Goal: Task Accomplishment & Management: Use online tool/utility

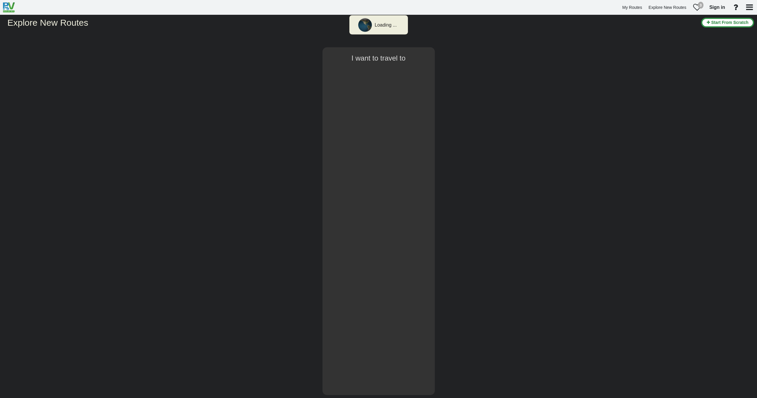
type input "Denver"
select select "number:2"
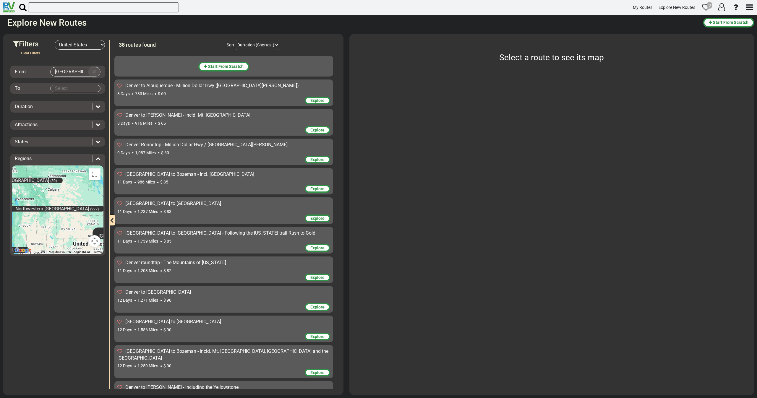
click at [93, 71] on button "Clear Input" at bounding box center [94, 71] width 9 height 9
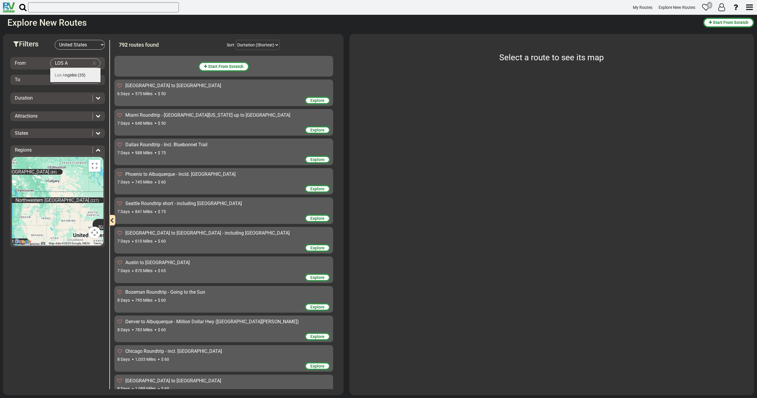
click at [75, 74] on span "Los A ngeles" at bounding box center [66, 75] width 22 height 5
type input "[GEOGRAPHIC_DATA]"
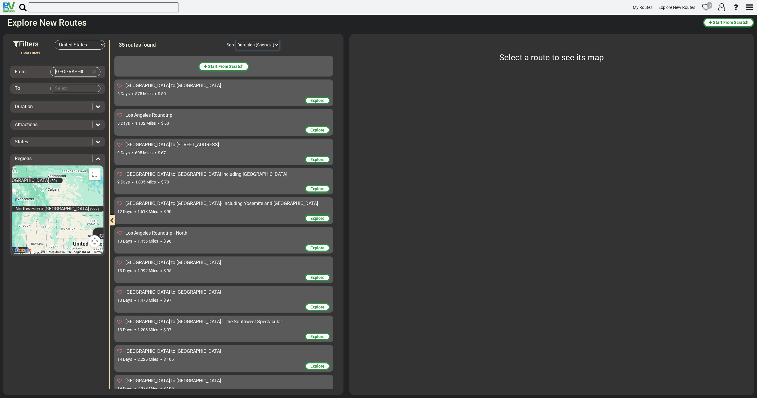
click at [254, 46] on select "Durtation (Shortest) Durtation (Longest) Distance (Shortest) Distance (Longest)…" at bounding box center [257, 45] width 43 height 10
select select "object:359"
click at [236, 40] on select "Durtation (Shortest) Durtation (Longest) Distance (Shortest) Distance (Longest)…" at bounding box center [257, 45] width 43 height 10
click at [205, 101] on div "Explore" at bounding box center [223, 101] width 213 height 9
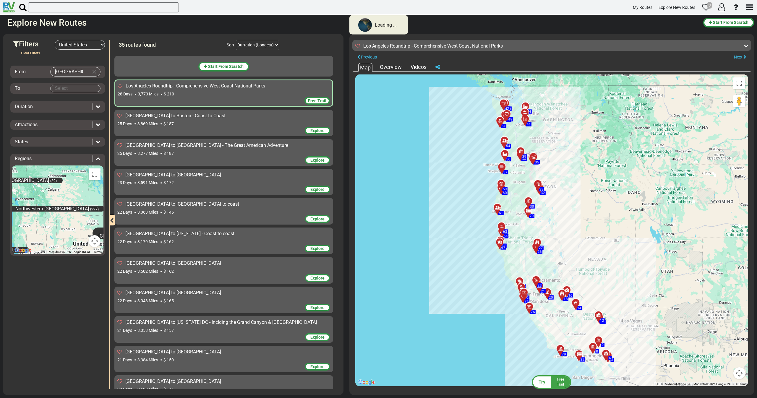
click at [203, 118] on span "[GEOGRAPHIC_DATA] to Boston - Coast to Coast" at bounding box center [175, 116] width 100 height 6
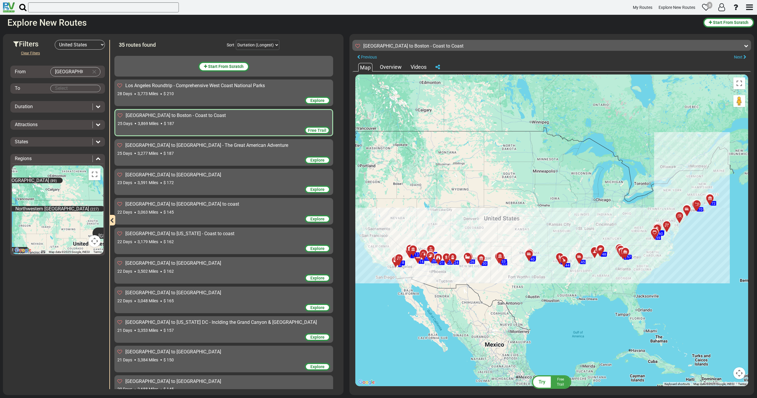
click at [202, 147] on span "[GEOGRAPHIC_DATA] to [GEOGRAPHIC_DATA] - The Great American Adventure" at bounding box center [206, 146] width 163 height 6
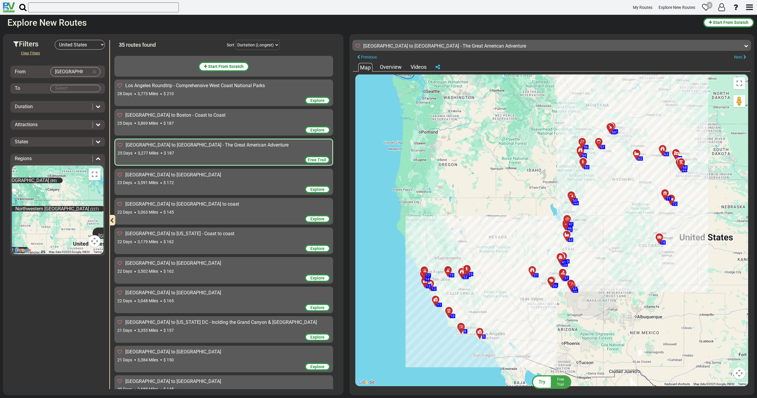
click at [437, 67] on icon at bounding box center [437, 66] width 4 height 5
click at [226, 100] on div "Explore" at bounding box center [223, 101] width 213 height 9
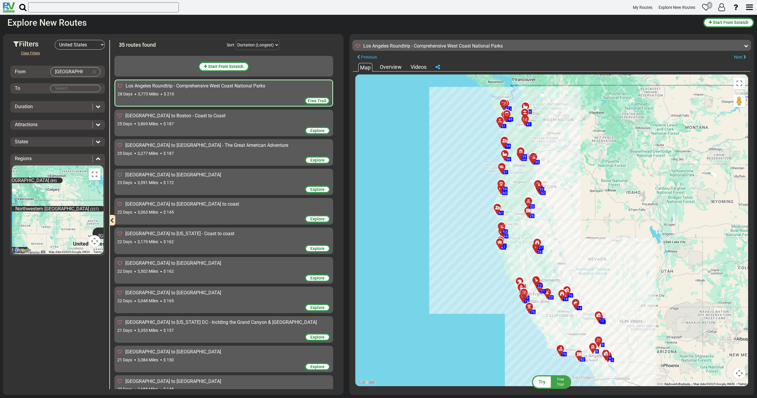
click at [438, 67] on icon at bounding box center [437, 66] width 4 height 5
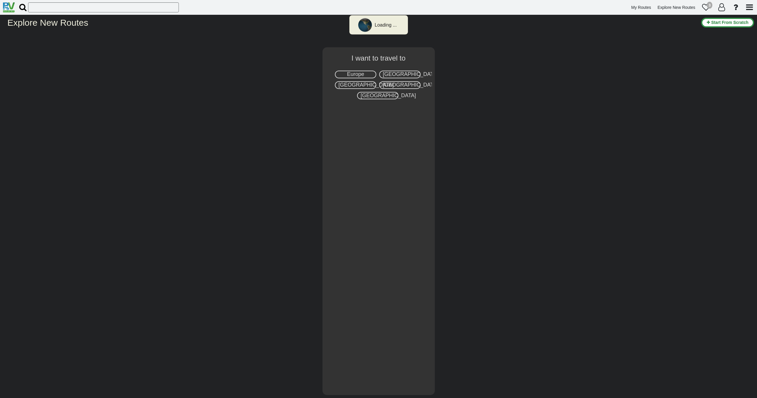
select select "number:2"
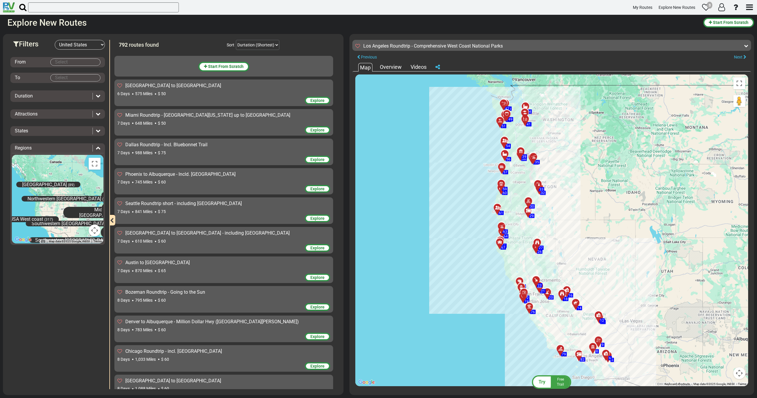
scroll to position [21904, 0]
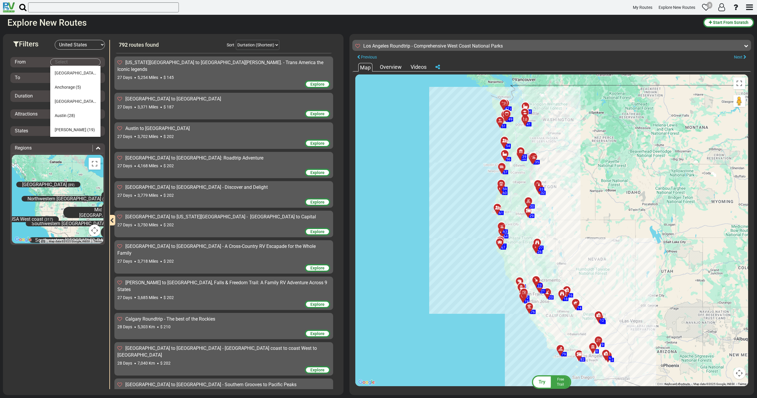
click at [85, 64] on body "My Routes Explore New Routes 3" at bounding box center [378, 199] width 757 height 398
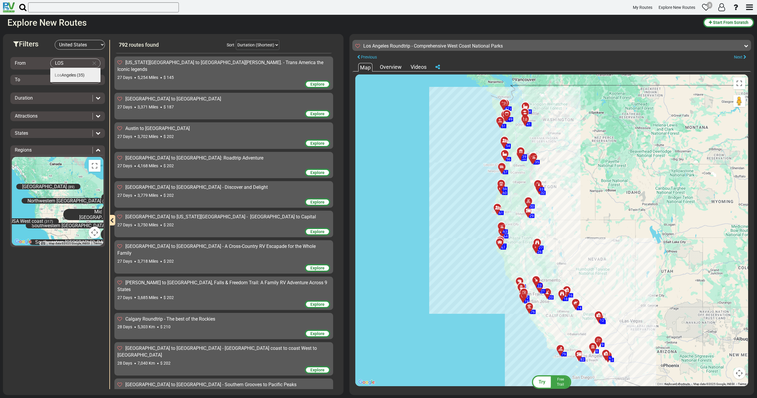
click at [73, 73] on span "[GEOGRAPHIC_DATA]" at bounding box center [65, 75] width 21 height 5
type input "[GEOGRAPHIC_DATA]"
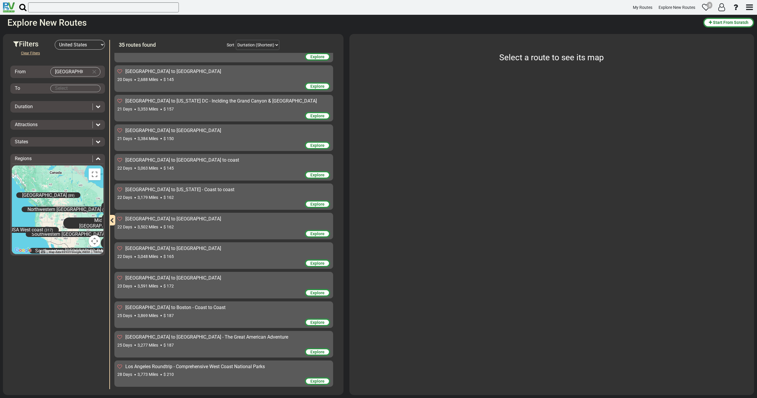
scroll to position [729, 0]
click at [252, 45] on select "Durtation (Shortest) Durtation (Longest) Distance (Shortest) Distance (Longest)…" at bounding box center [257, 45] width 43 height 10
select select "object:353"
click at [236, 40] on select "Durtation (Shortest) Durtation (Longest) Distance (Shortest) Distance (Longest)…" at bounding box center [257, 45] width 43 height 10
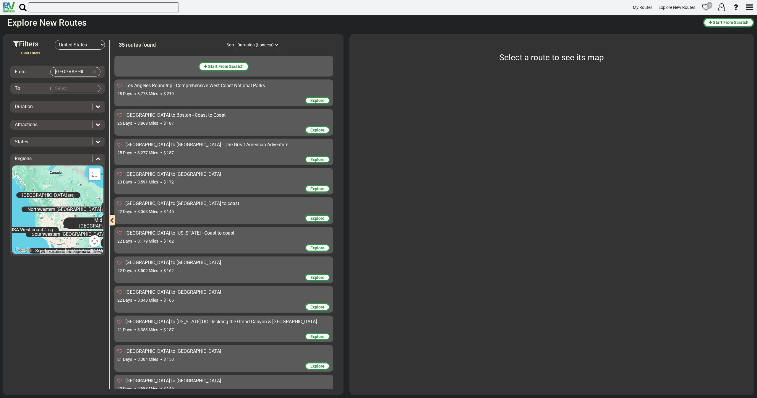
click at [148, 146] on span "[GEOGRAPHIC_DATA] to [GEOGRAPHIC_DATA] - The Great American Adventure" at bounding box center [206, 145] width 163 height 6
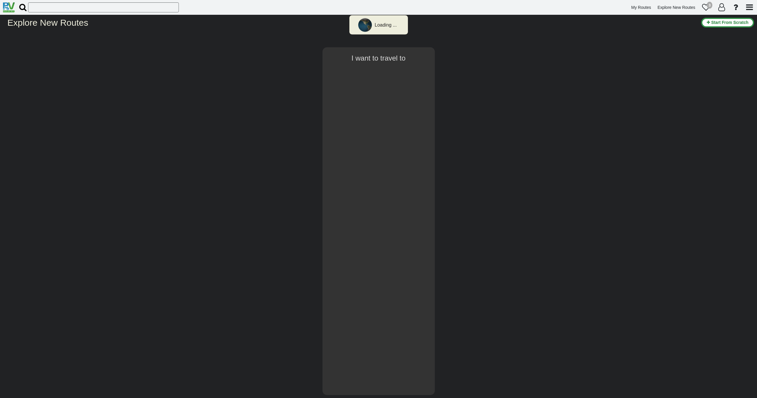
select select "number:2"
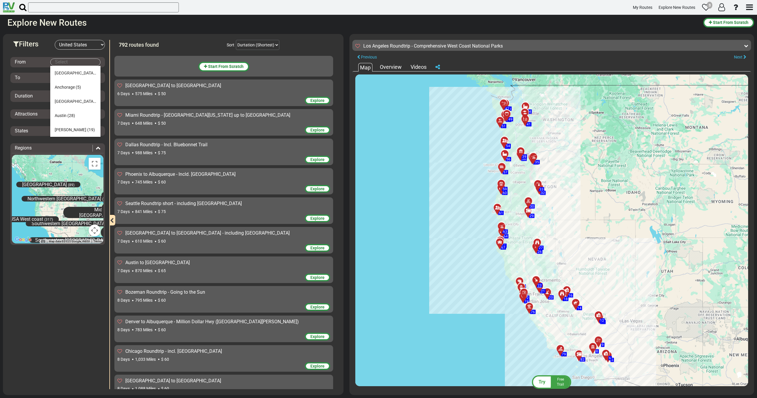
click at [89, 62] on body "My Routes Explore New Routes 3" at bounding box center [378, 199] width 757 height 398
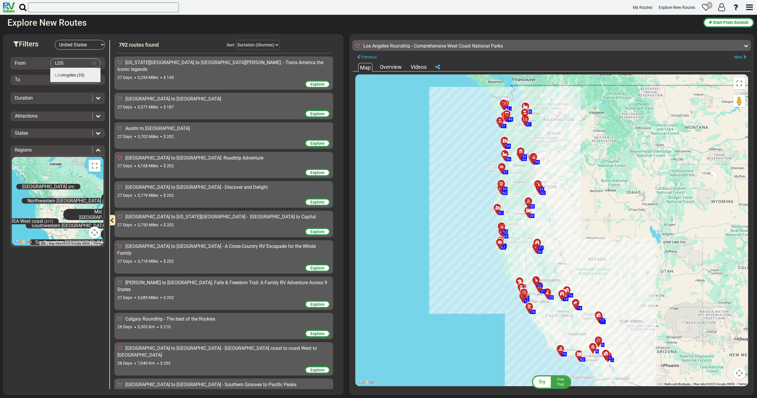
click at [76, 76] on span "[GEOGRAPHIC_DATA]" at bounding box center [65, 75] width 21 height 5
type input "[GEOGRAPHIC_DATA]"
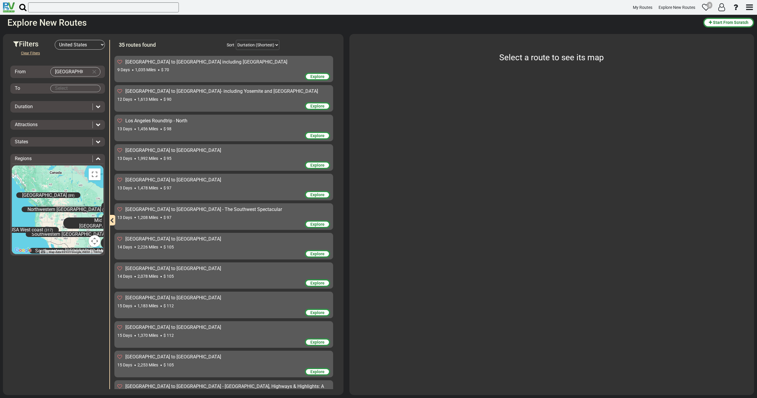
scroll to position [0, 0]
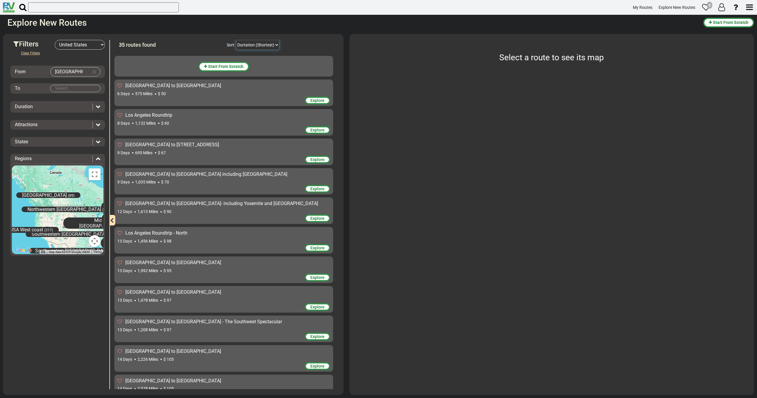
click at [249, 43] on select "Durtation (Shortest) Durtation (Longest) Distance (Shortest) Distance (Longest)…" at bounding box center [257, 45] width 43 height 10
select select "object:353"
click at [236, 40] on select "Durtation (Shortest) Durtation (Longest) Distance (Shortest) Distance (Longest)…" at bounding box center [257, 45] width 43 height 10
click at [218, 97] on div "Explore" at bounding box center [223, 101] width 213 height 9
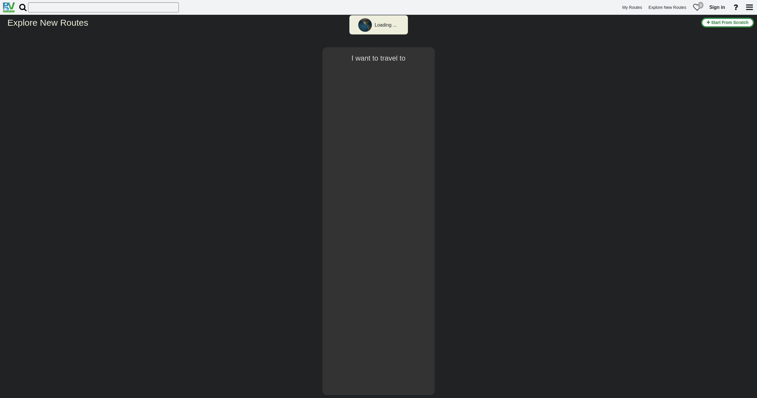
select select "number:2"
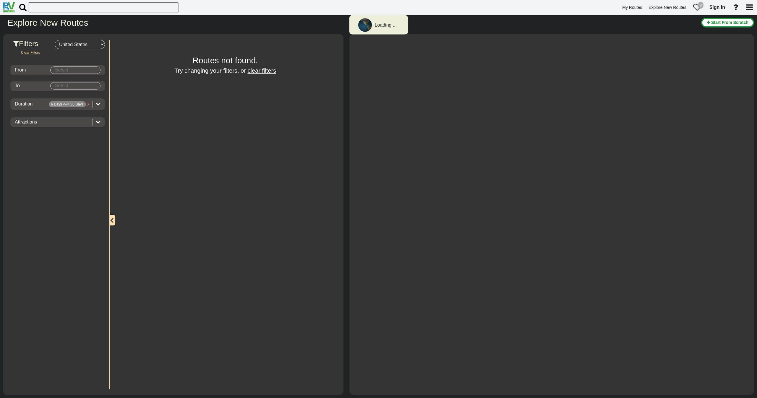
type input "[GEOGRAPHIC_DATA]"
